Goal: Information Seeking & Learning: Learn about a topic

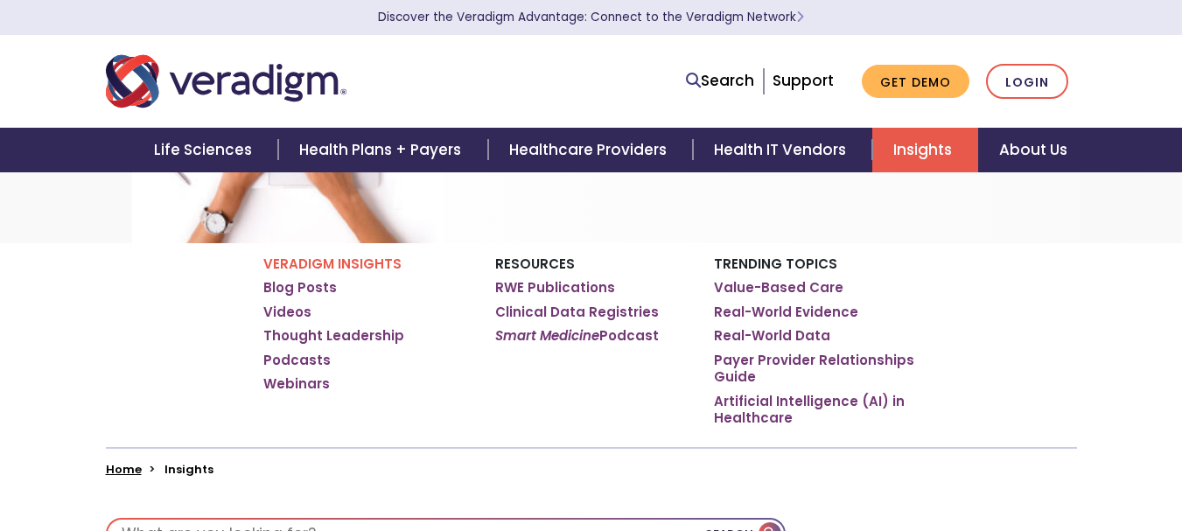
scroll to position [280, 0]
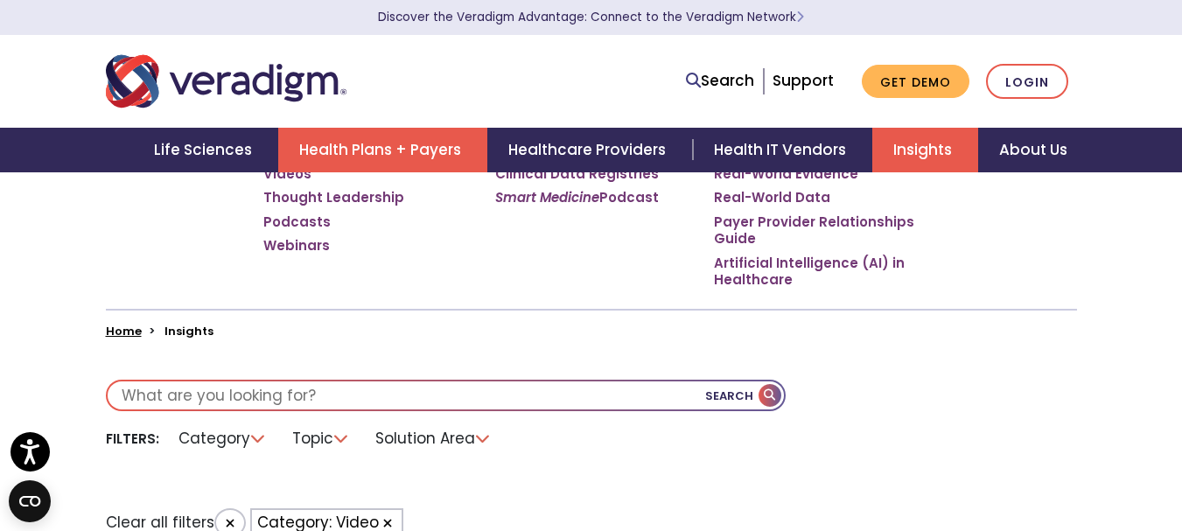
click at [455, 158] on link "Health Plans + Payers" at bounding box center [382, 150] width 209 height 45
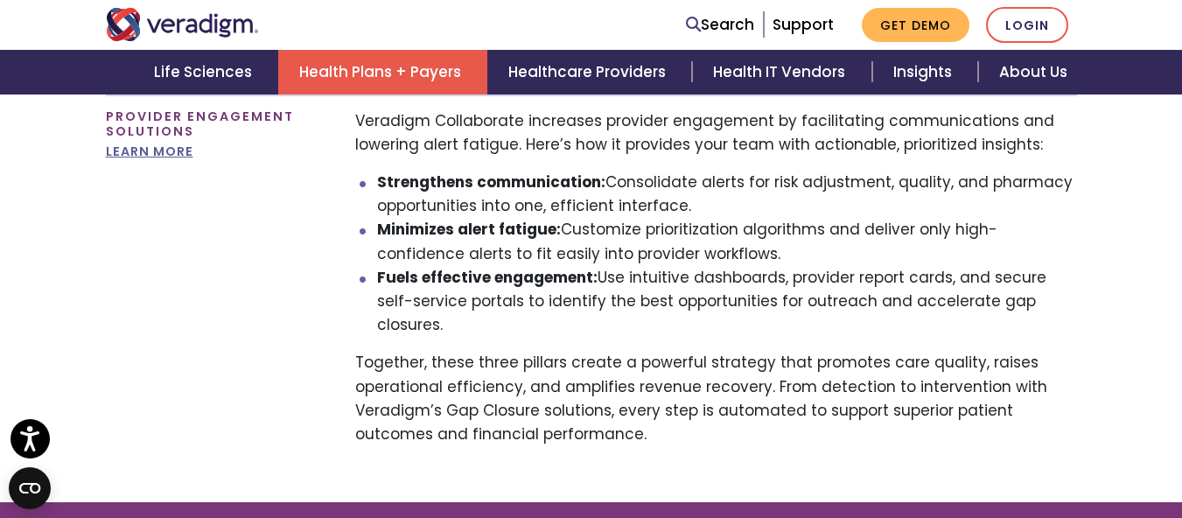
scroll to position [1805, 0]
